Goal: Task Accomplishment & Management: Use online tool/utility

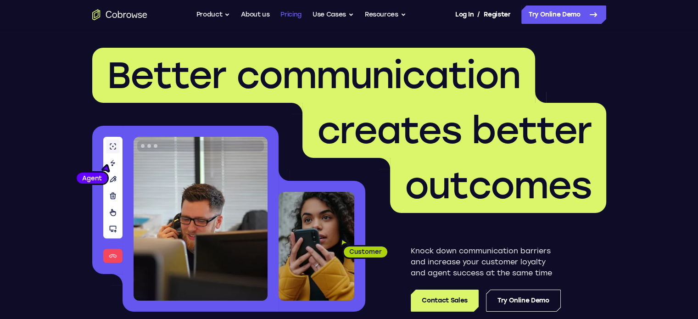
click at [295, 12] on link "Pricing" at bounding box center [291, 15] width 21 height 18
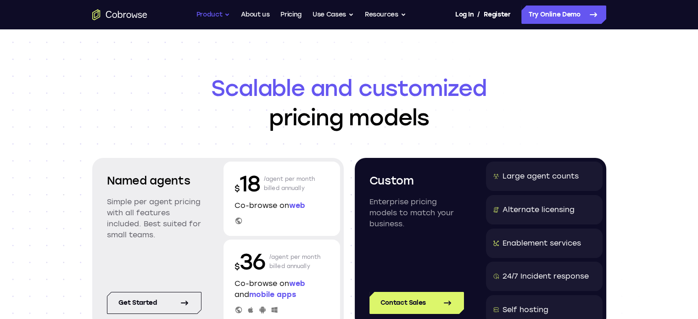
click at [226, 14] on button "Product" at bounding box center [213, 15] width 34 height 18
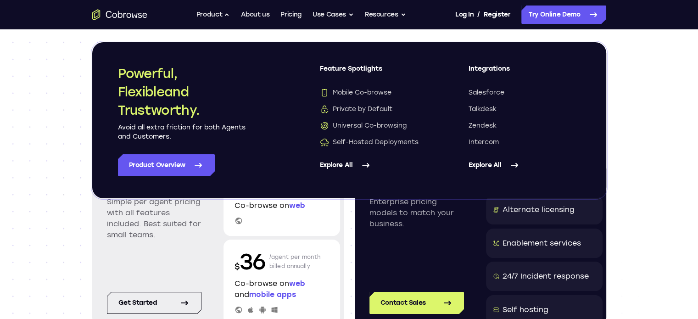
click at [496, 163] on link "Explore All" at bounding box center [525, 165] width 112 height 22
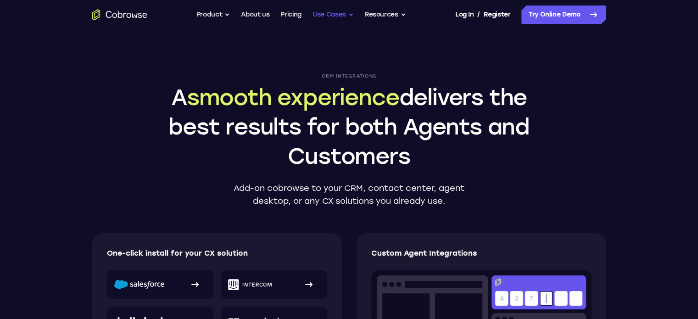
click at [323, 12] on button "Use Cases" at bounding box center [333, 15] width 41 height 18
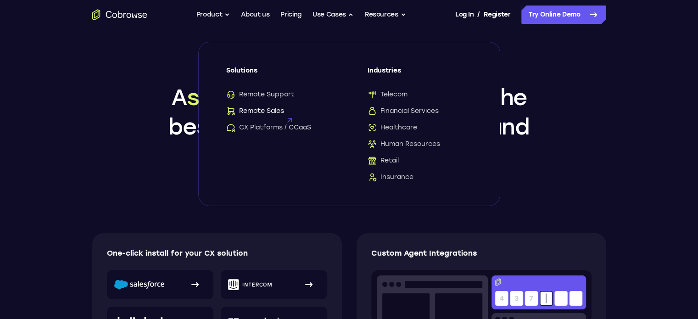
click at [266, 111] on span "Remote Sales" at bounding box center [255, 111] width 58 height 9
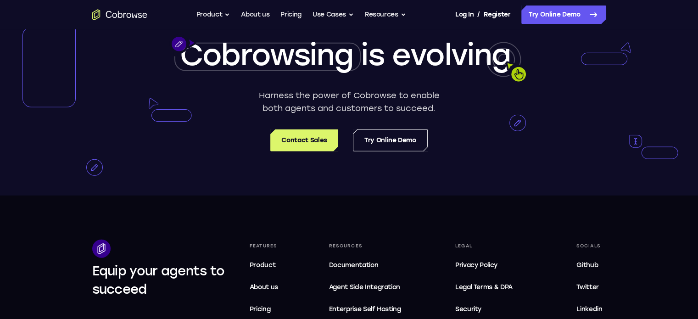
scroll to position [2300, 0]
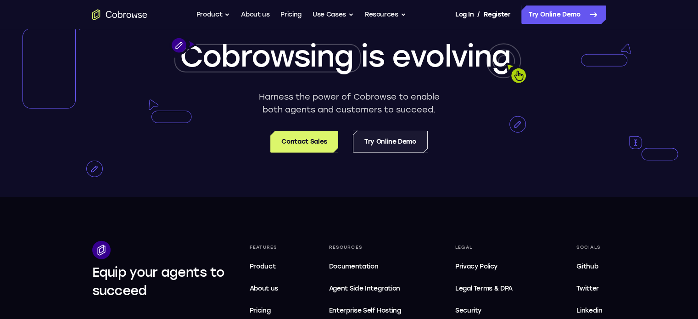
click at [387, 153] on link "Try Online Demo" at bounding box center [390, 142] width 75 height 22
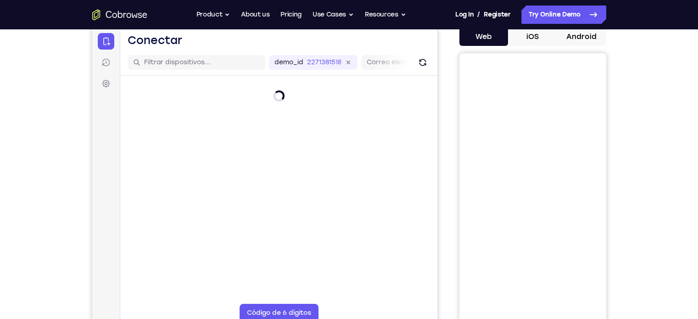
scroll to position [46, 0]
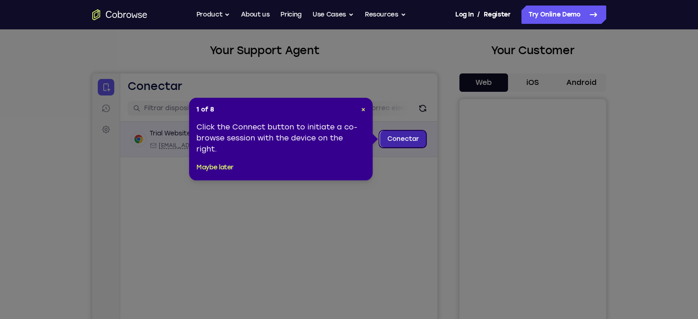
click at [388, 139] on link "Conectar" at bounding box center [403, 139] width 46 height 17
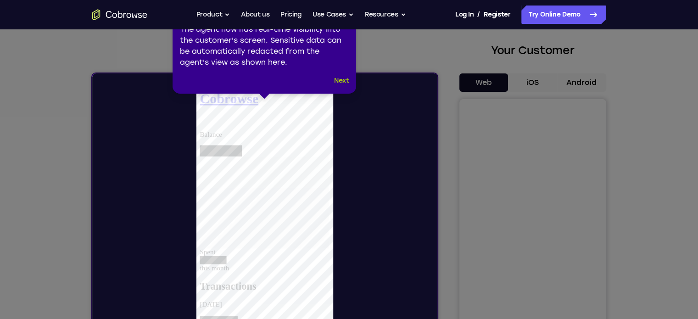
scroll to position [0, 0]
click at [338, 82] on button "Next" at bounding box center [341, 80] width 15 height 11
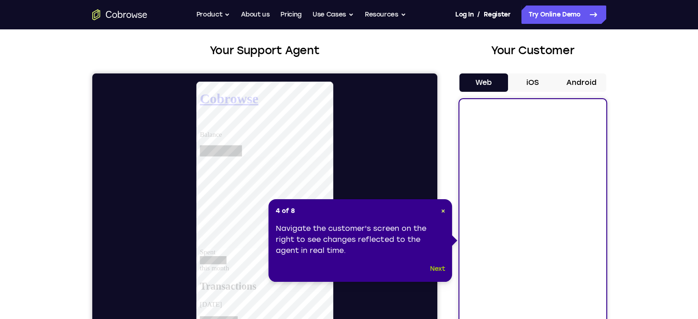
click at [435, 266] on button "Next" at bounding box center [437, 269] width 15 height 11
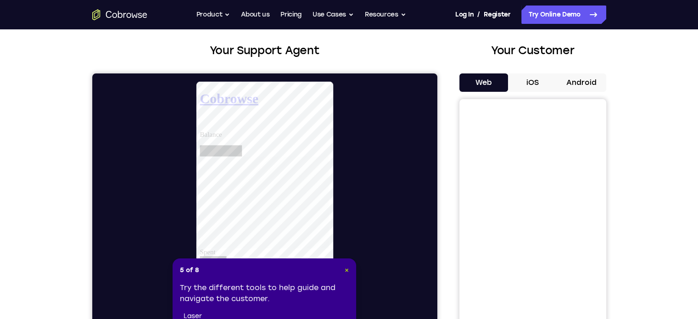
click at [347, 270] on span "×" at bounding box center [347, 270] width 4 height 8
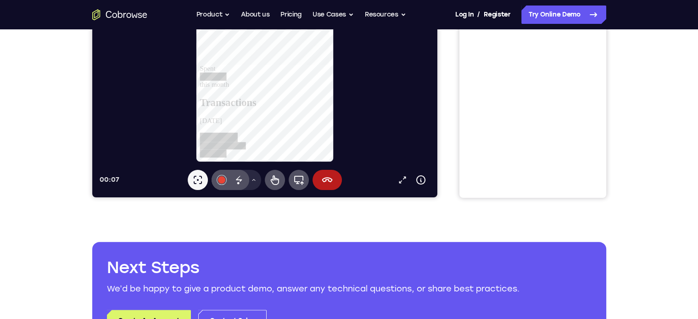
scroll to position [138, 0]
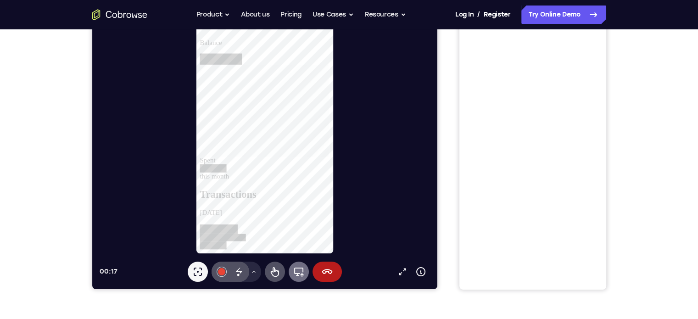
click at [301, 269] on icon at bounding box center [298, 271] width 11 height 11
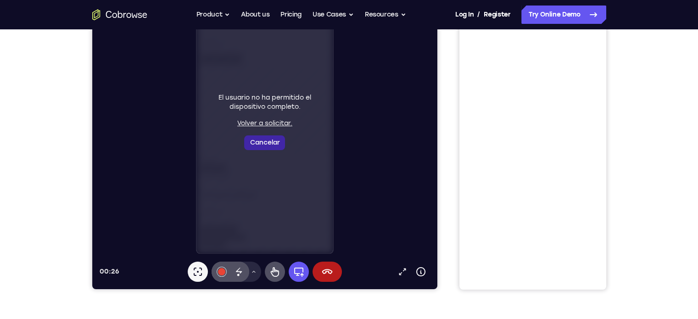
click at [265, 145] on button "Cancelar" at bounding box center [264, 142] width 41 height 15
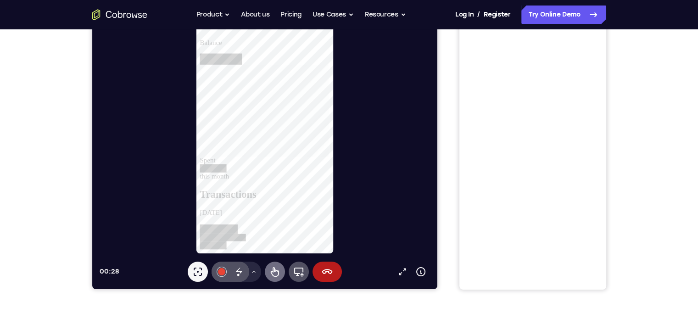
click at [272, 275] on icon at bounding box center [274, 272] width 8 height 10
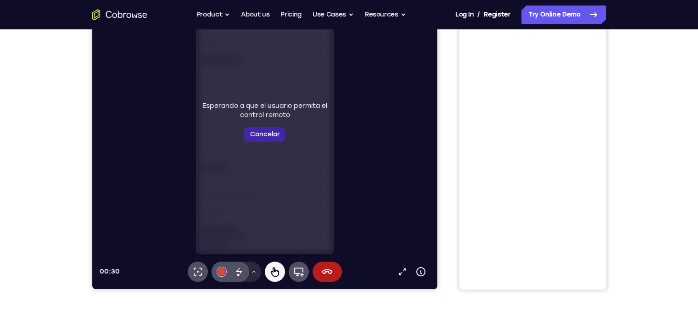
click at [264, 135] on button "Cancelar" at bounding box center [264, 134] width 41 height 15
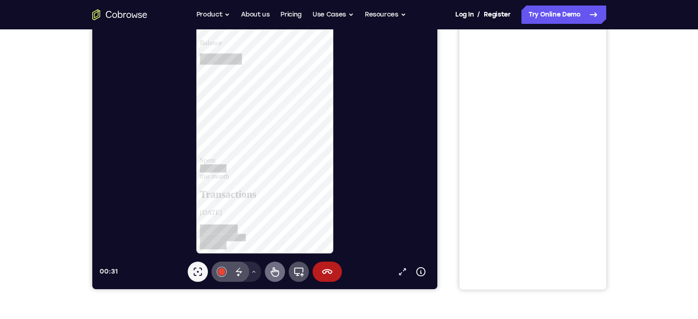
click at [275, 274] on icon at bounding box center [274, 271] width 11 height 11
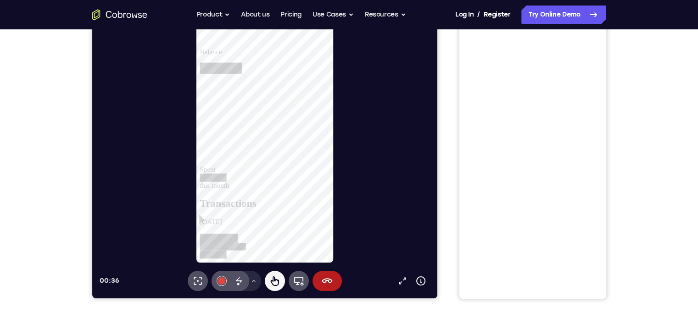
scroll to position [184, 0]
